Goal: Information Seeking & Learning: Learn about a topic

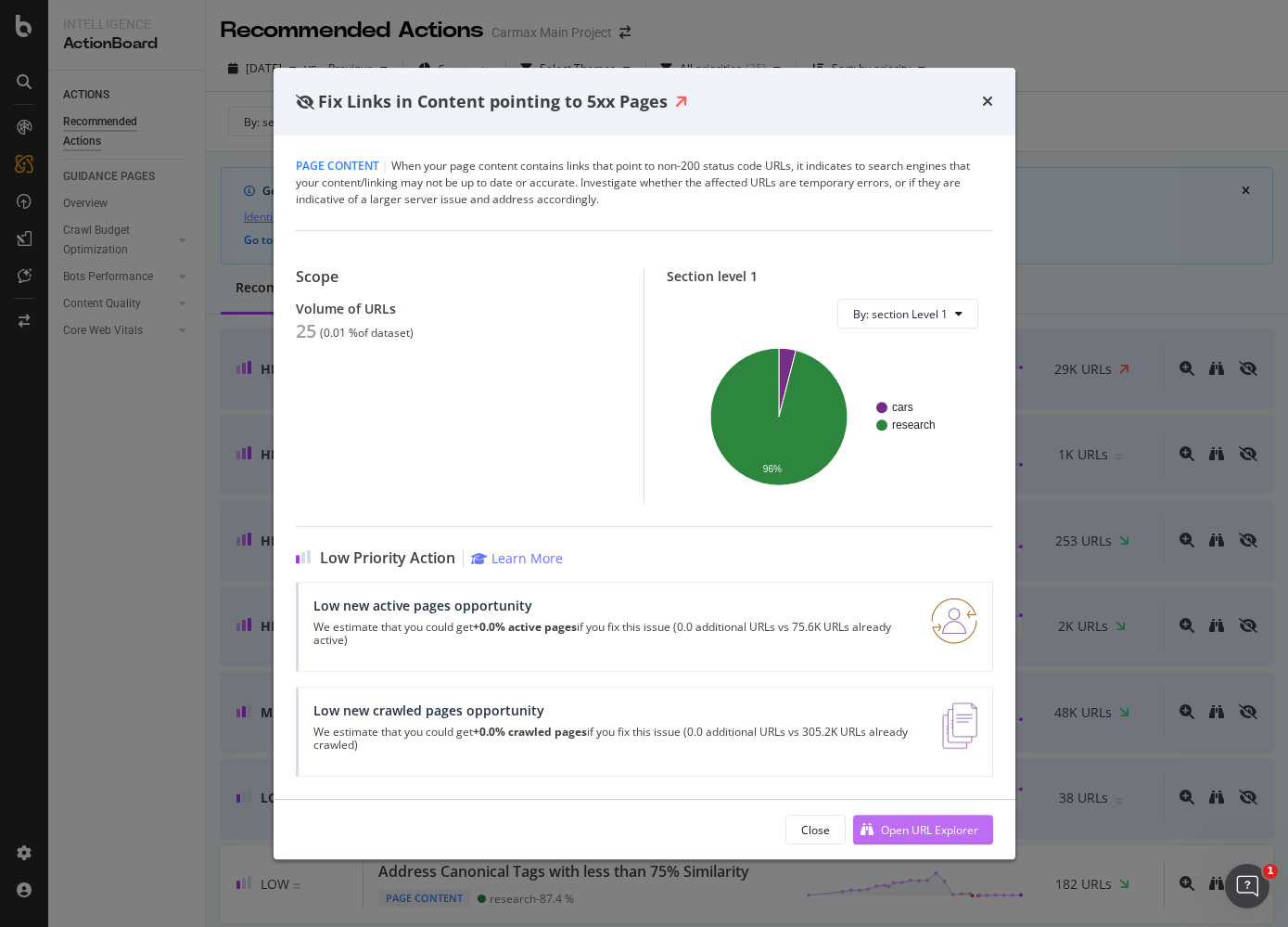
click at [915, 832] on div "Open URL Explorer" at bounding box center [930, 830] width 97 height 16
click at [986, 100] on icon "times" at bounding box center [988, 101] width 11 height 15
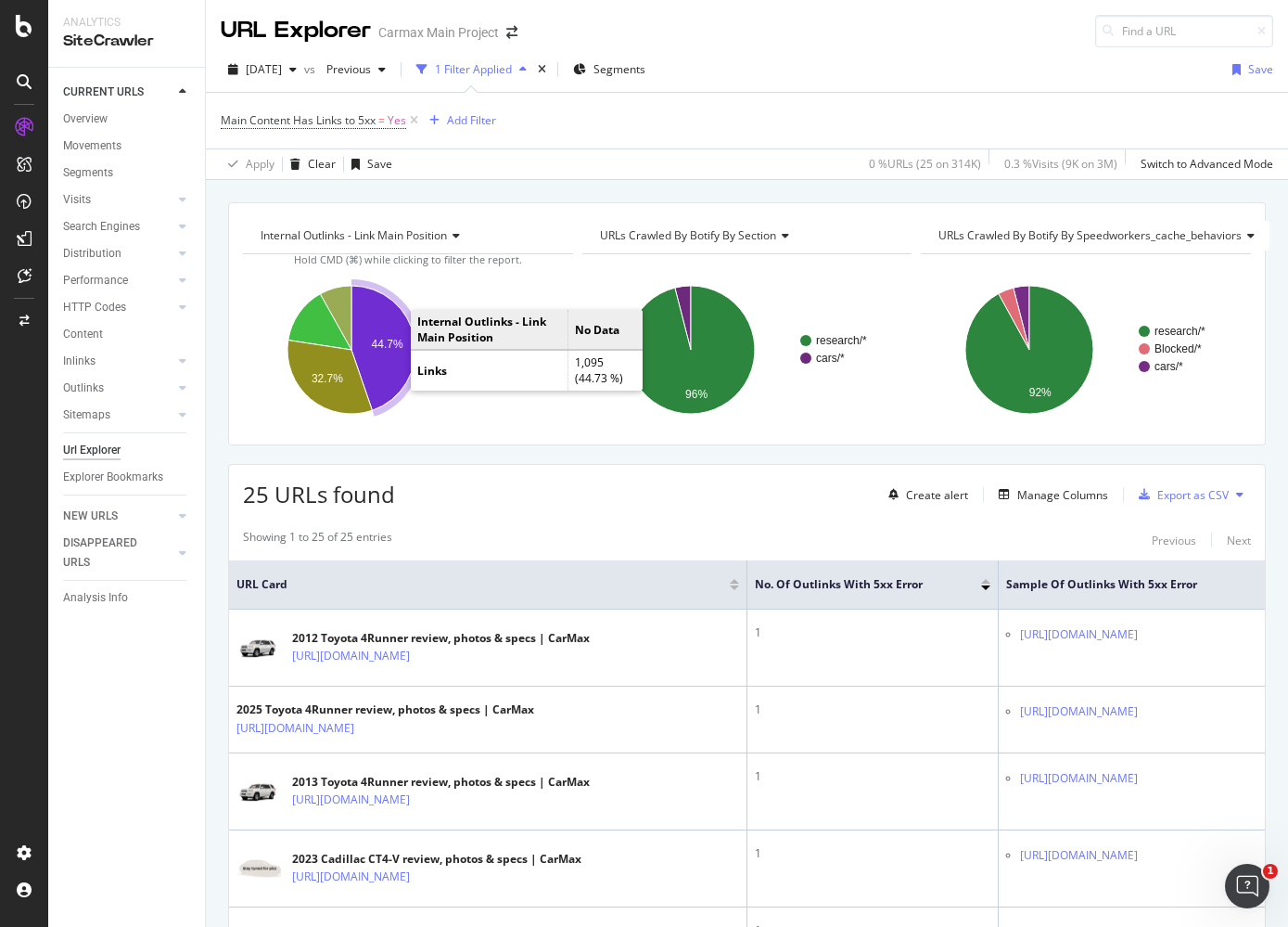
click at [379, 364] on icon "A chart." at bounding box center [384, 347] width 64 height 124
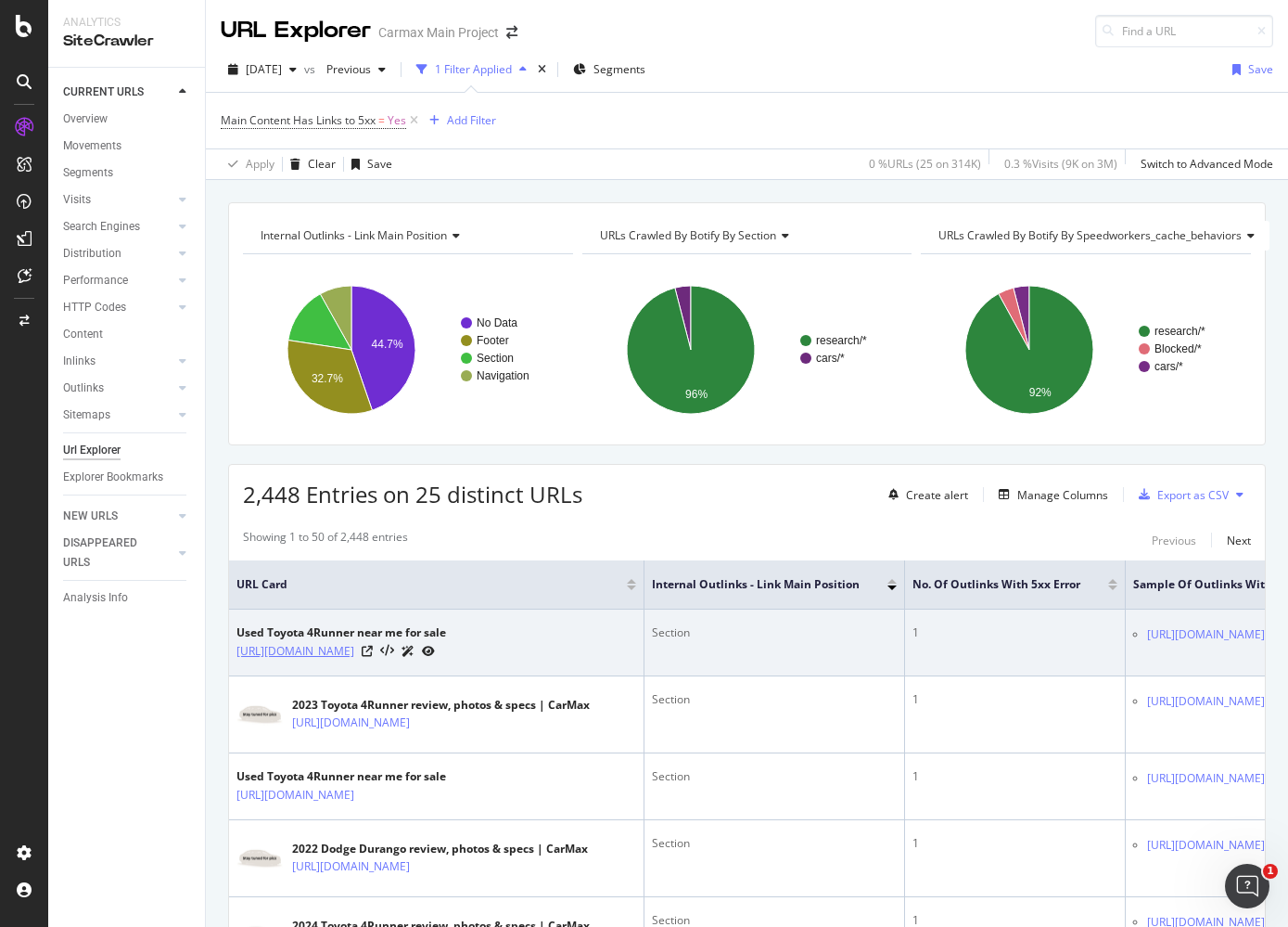
click at [355, 647] on link "[URL][DOMAIN_NAME]" at bounding box center [296, 651] width 118 height 19
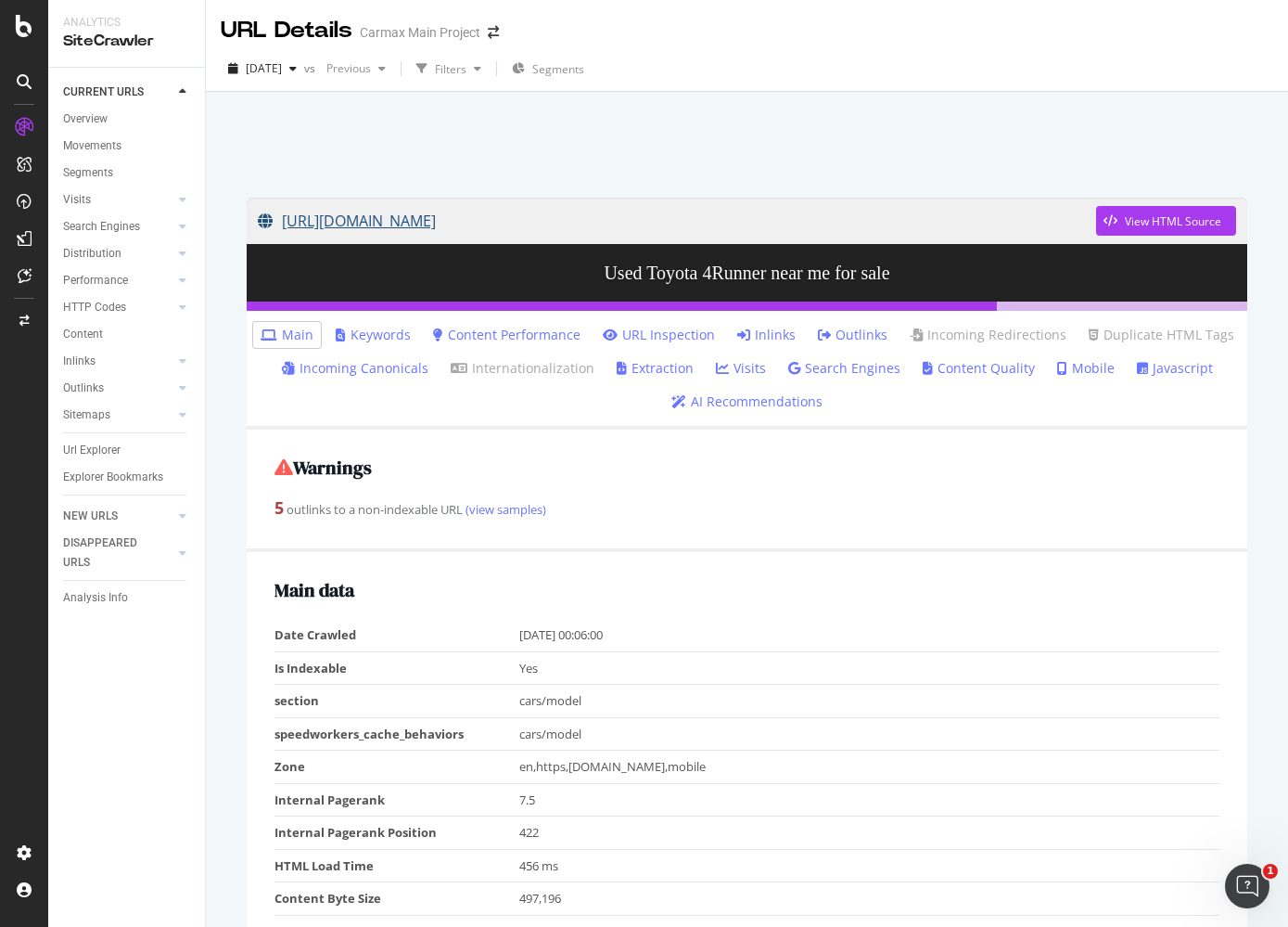
click at [485, 225] on link "[URL][DOMAIN_NAME]" at bounding box center [677, 221] width 838 height 47
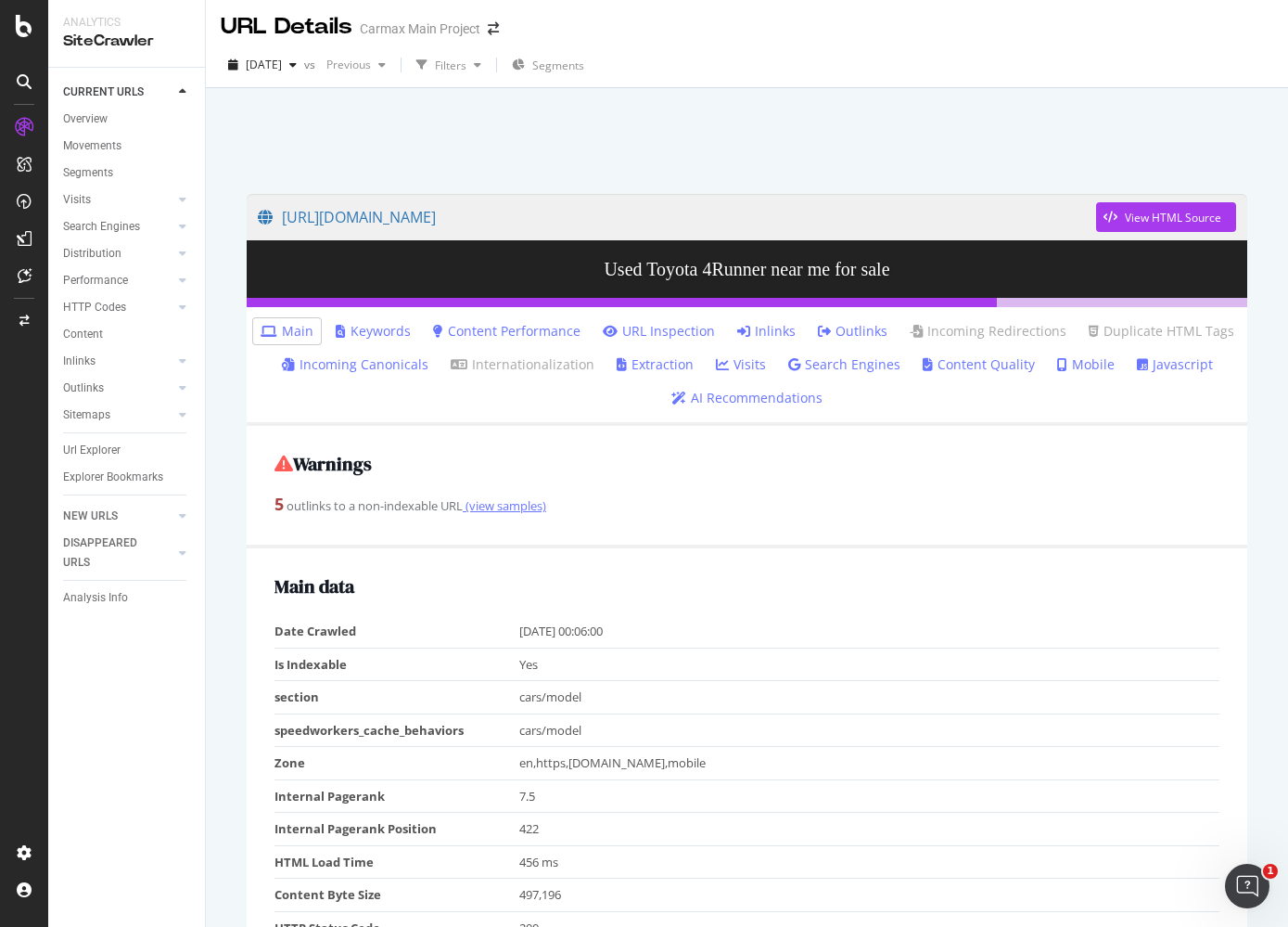
click at [503, 504] on link "(view samples)" at bounding box center [504, 505] width 83 height 17
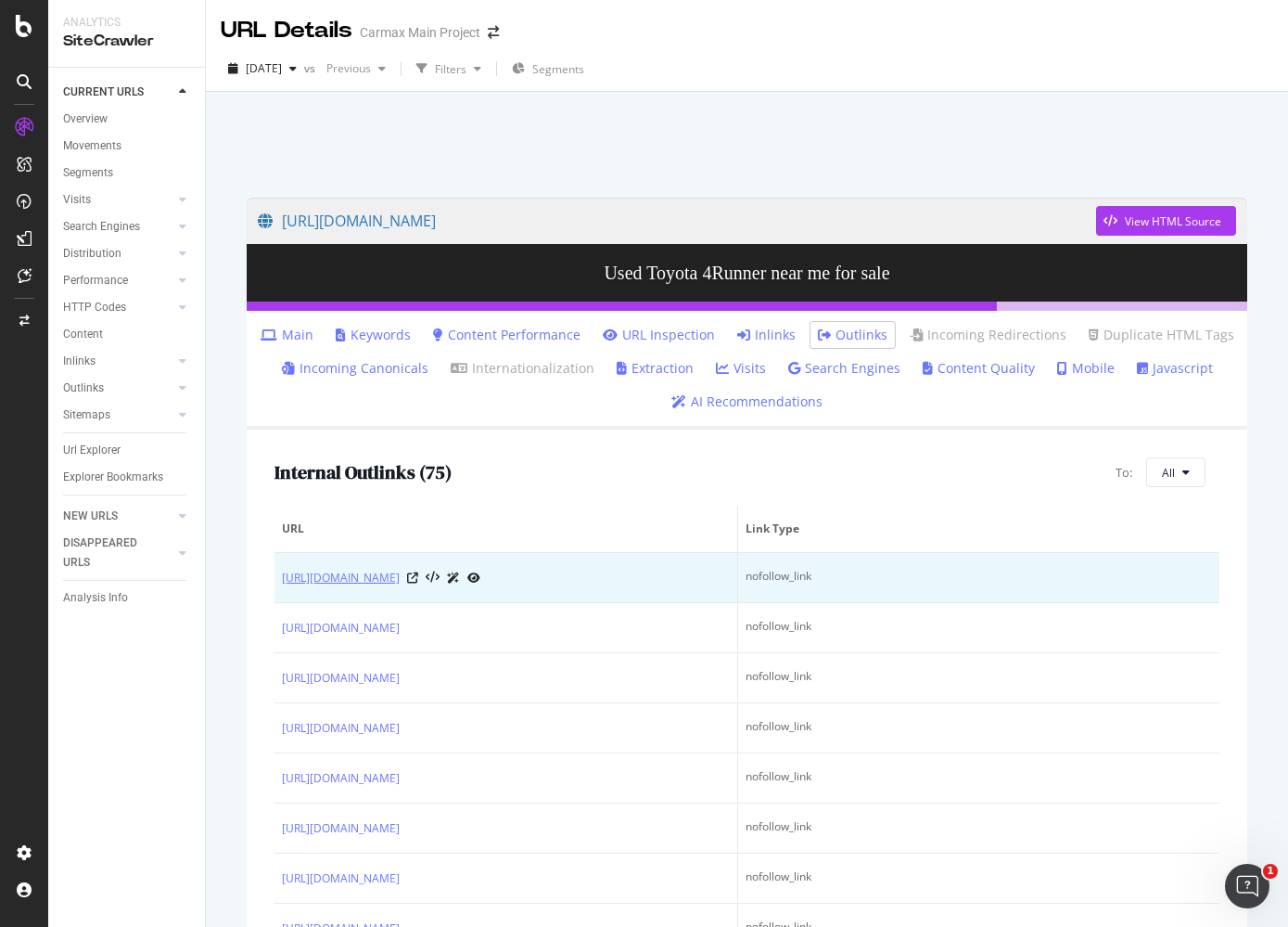
click at [399, 576] on link "[URL][DOMAIN_NAME]" at bounding box center [340, 578] width 118 height 19
